Goal: Navigation & Orientation: Find specific page/section

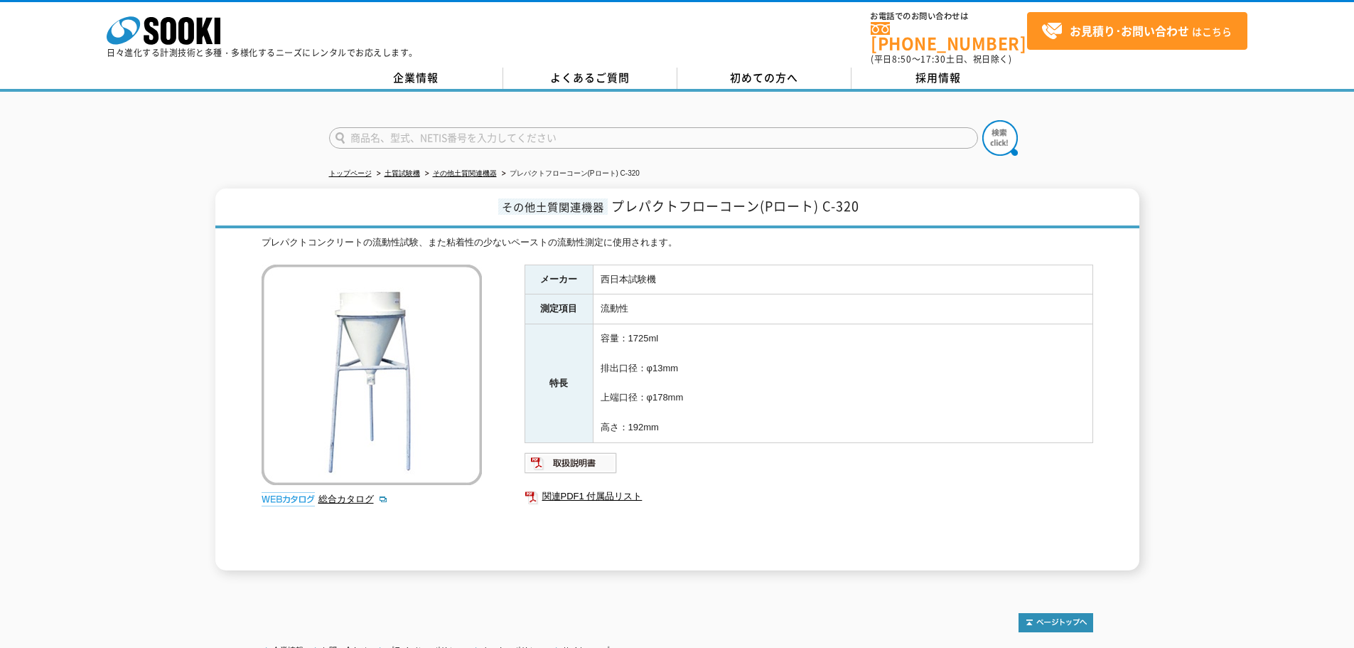
click at [222, 33] on div "株式会社 ソーキ spMenu 日々進化する計測技術と多種・多様化するニーズにレンタルでお応えします。" at bounding box center [262, 33] width 311 height 48
click at [155, 34] on icon at bounding box center [151, 31] width 15 height 28
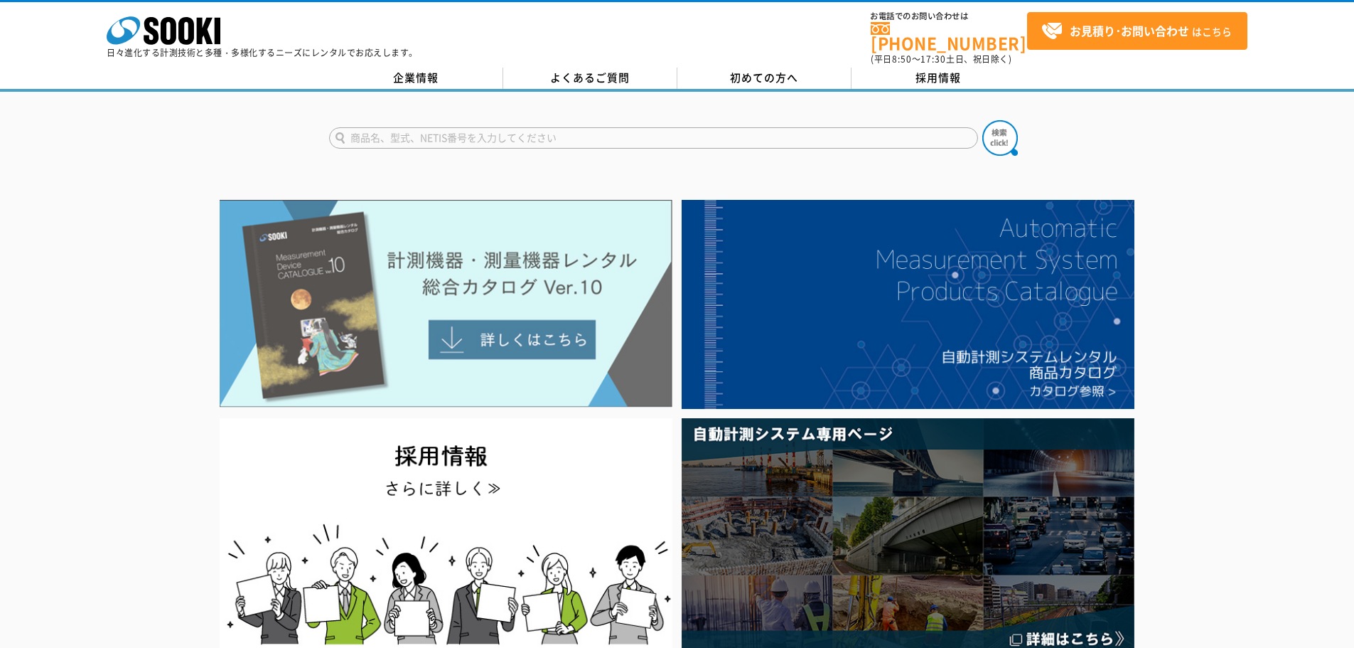
click at [419, 290] on img at bounding box center [446, 304] width 453 height 208
